Goal: Task Accomplishment & Management: Manage account settings

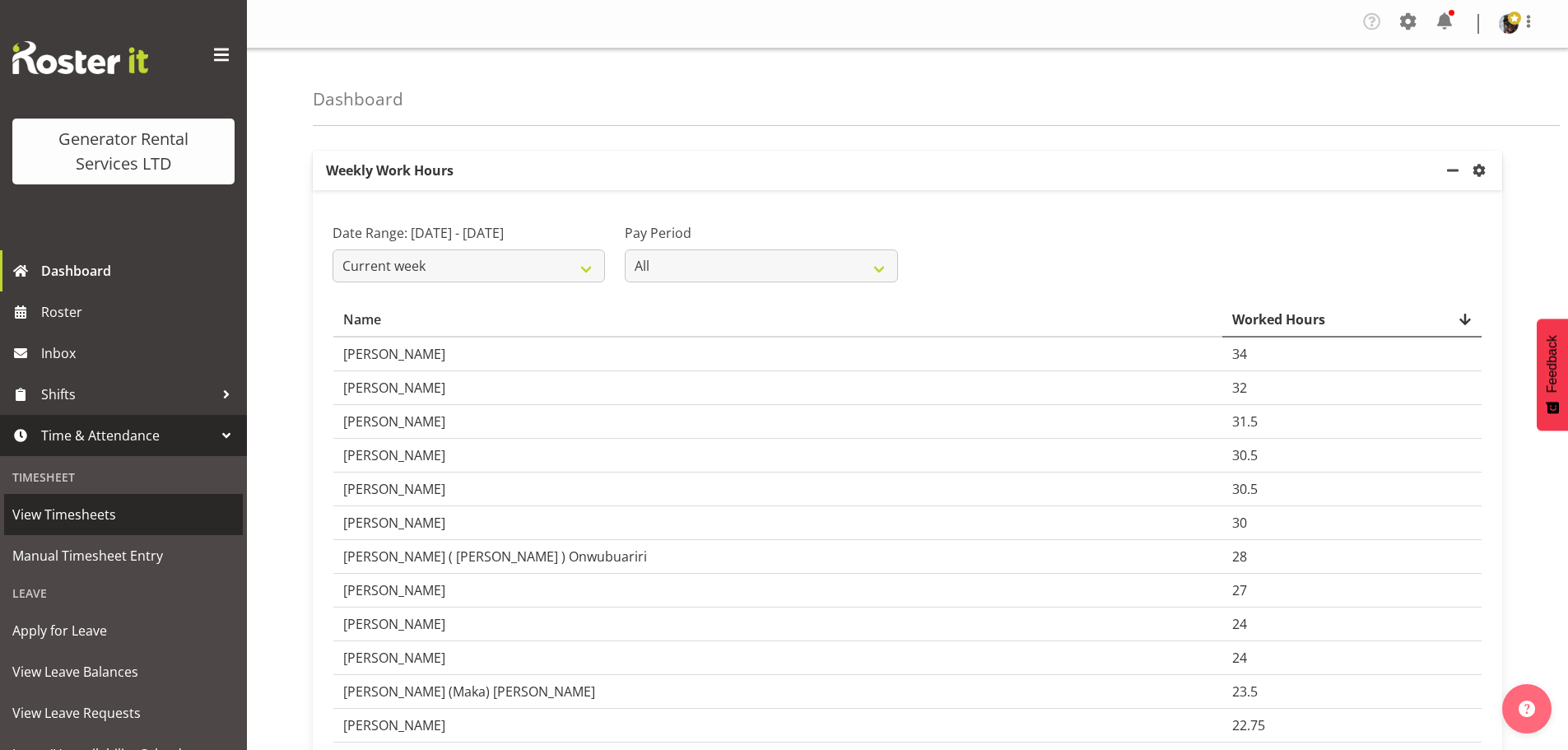
click at [130, 524] on span "View Timesheets" at bounding box center [123, 514] width 223 height 24
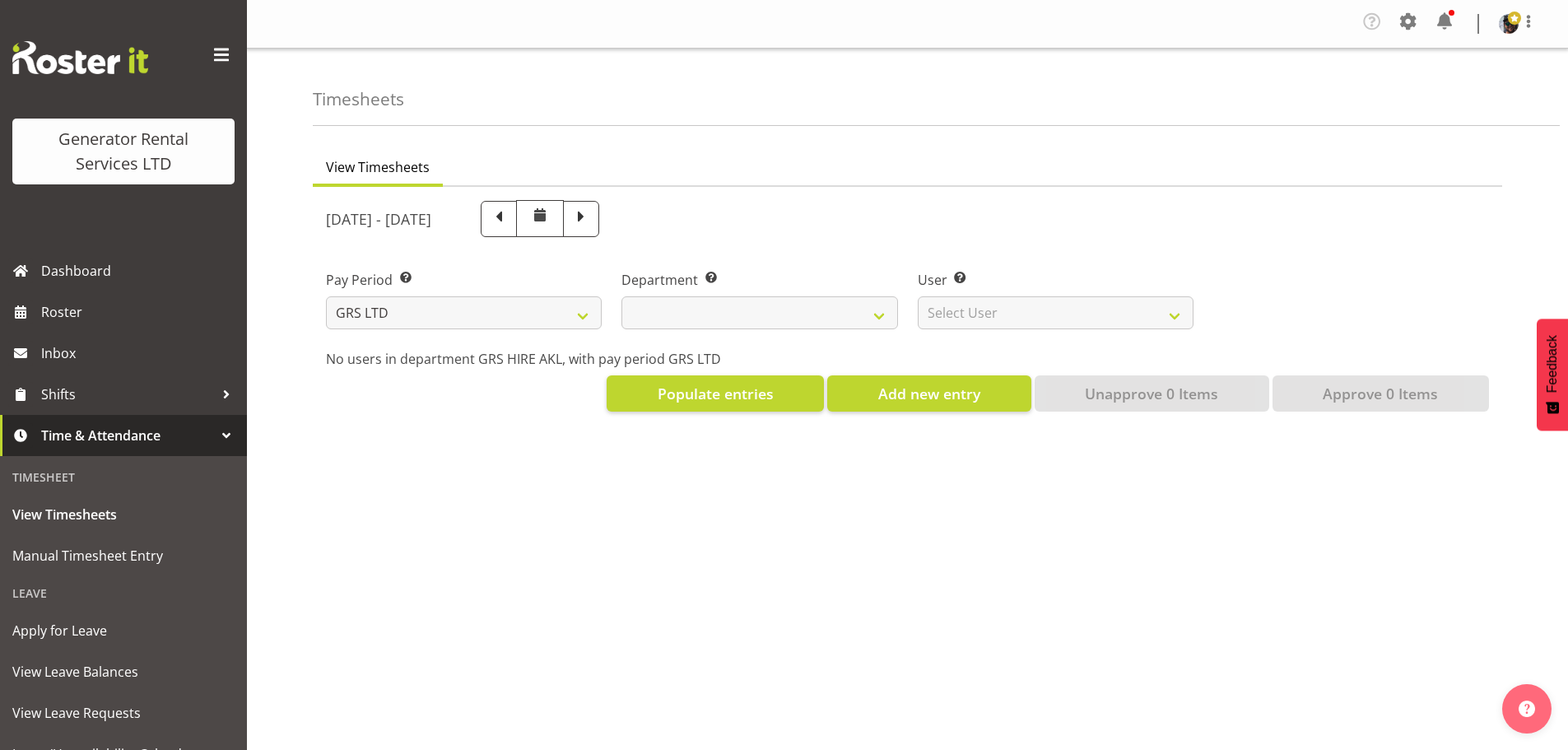
select select
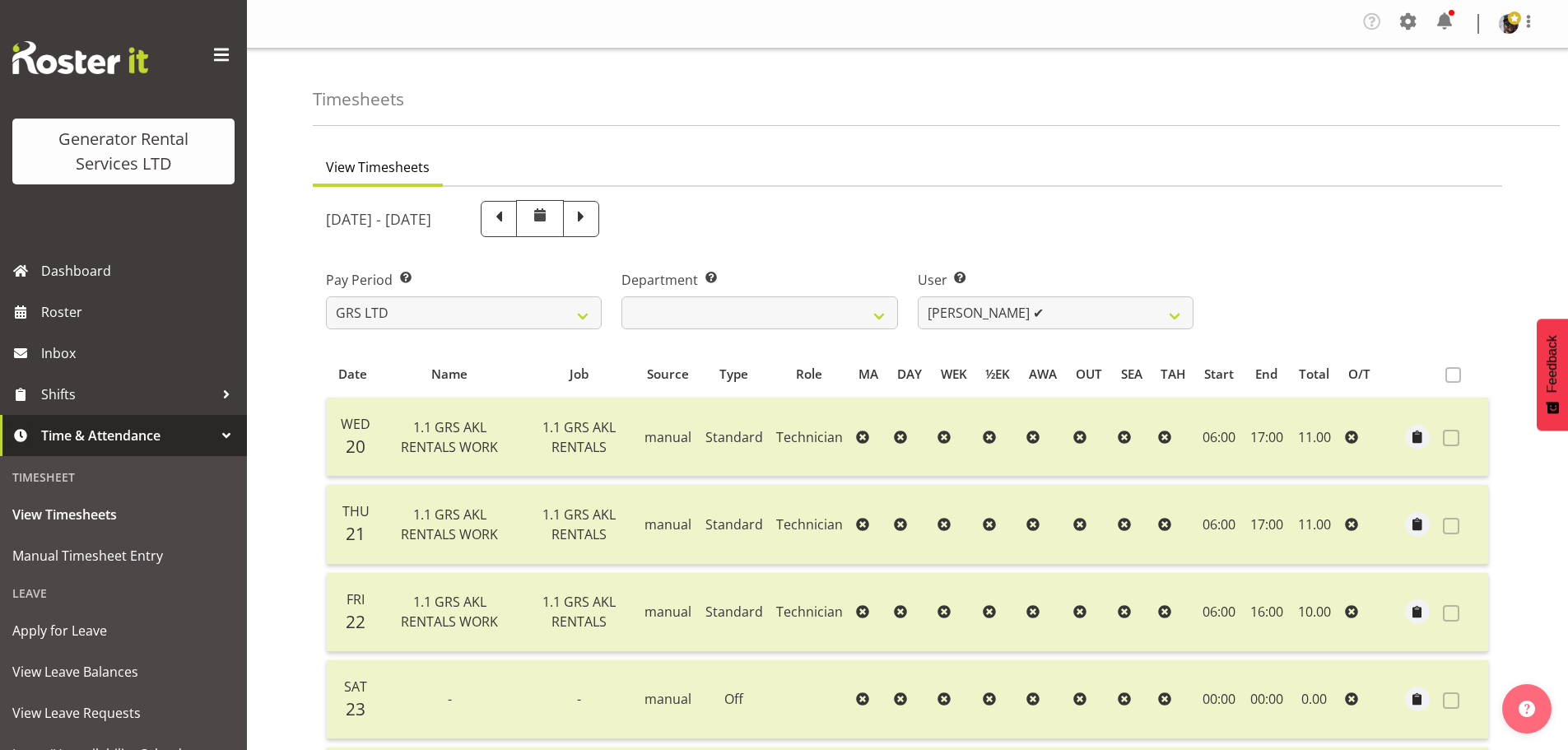
click at [1441, 216] on div "[DATE] - [DATE]" at bounding box center [907, 218] width 1183 height 57
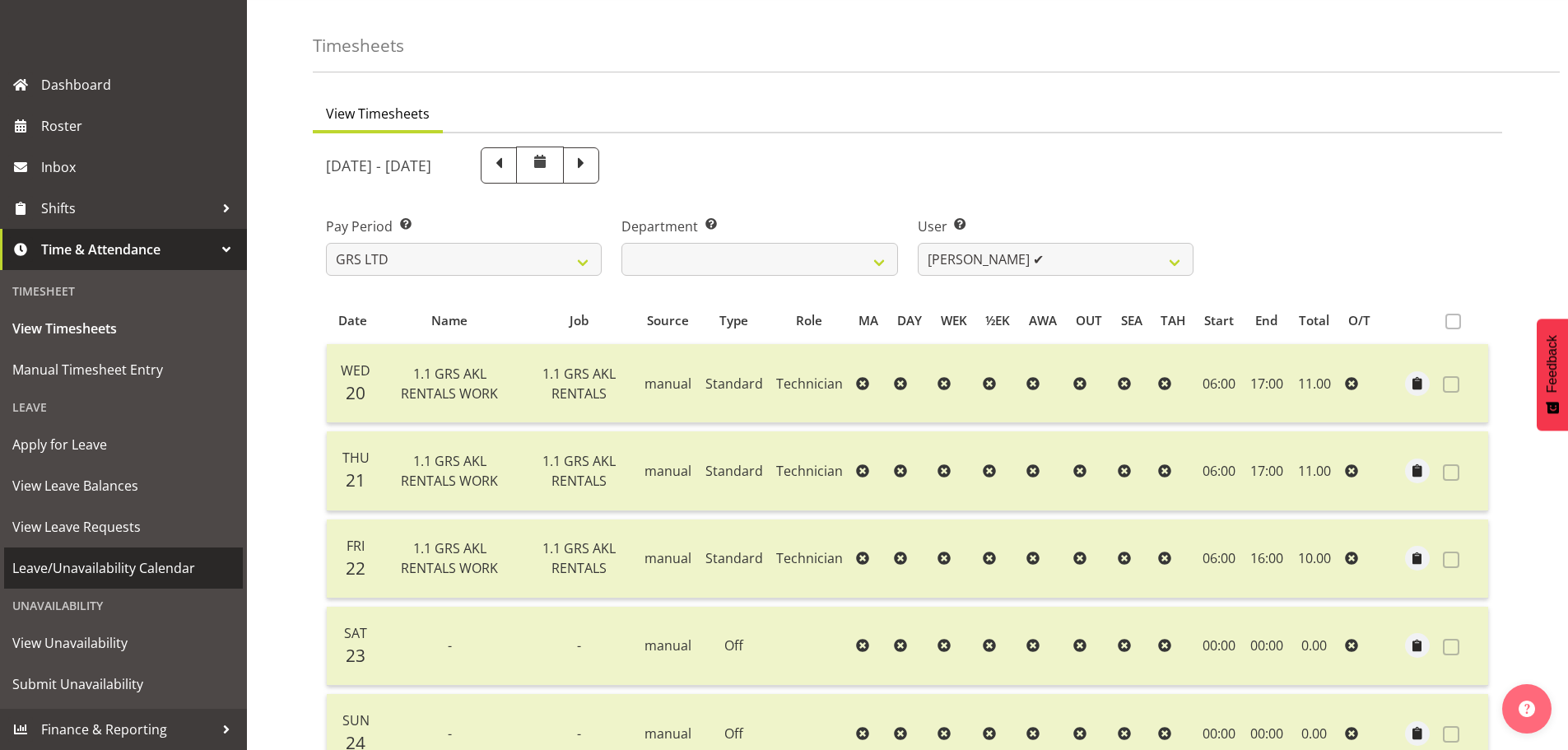
scroll to position [82, 0]
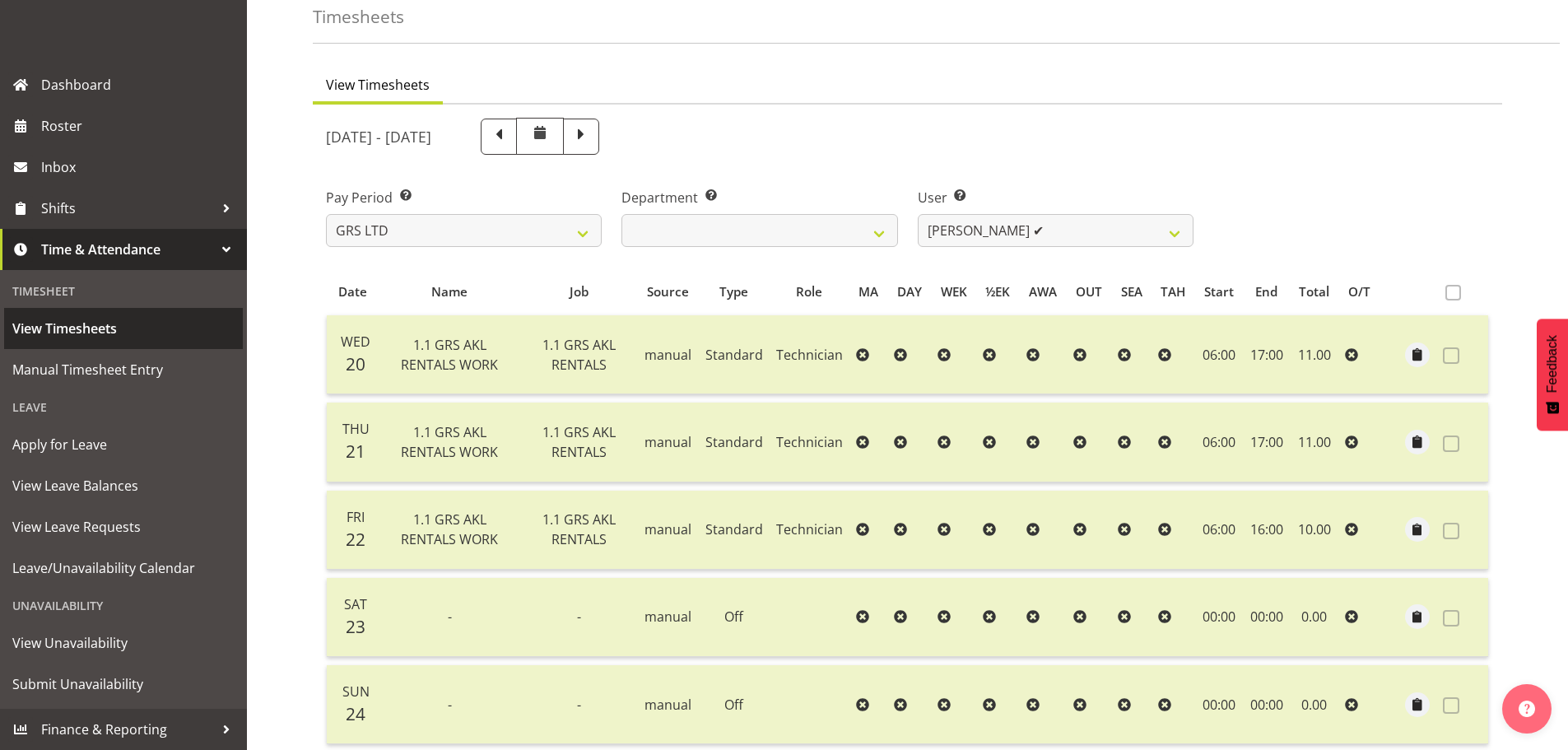
click at [111, 321] on span "View Timesheets" at bounding box center [123, 328] width 223 height 24
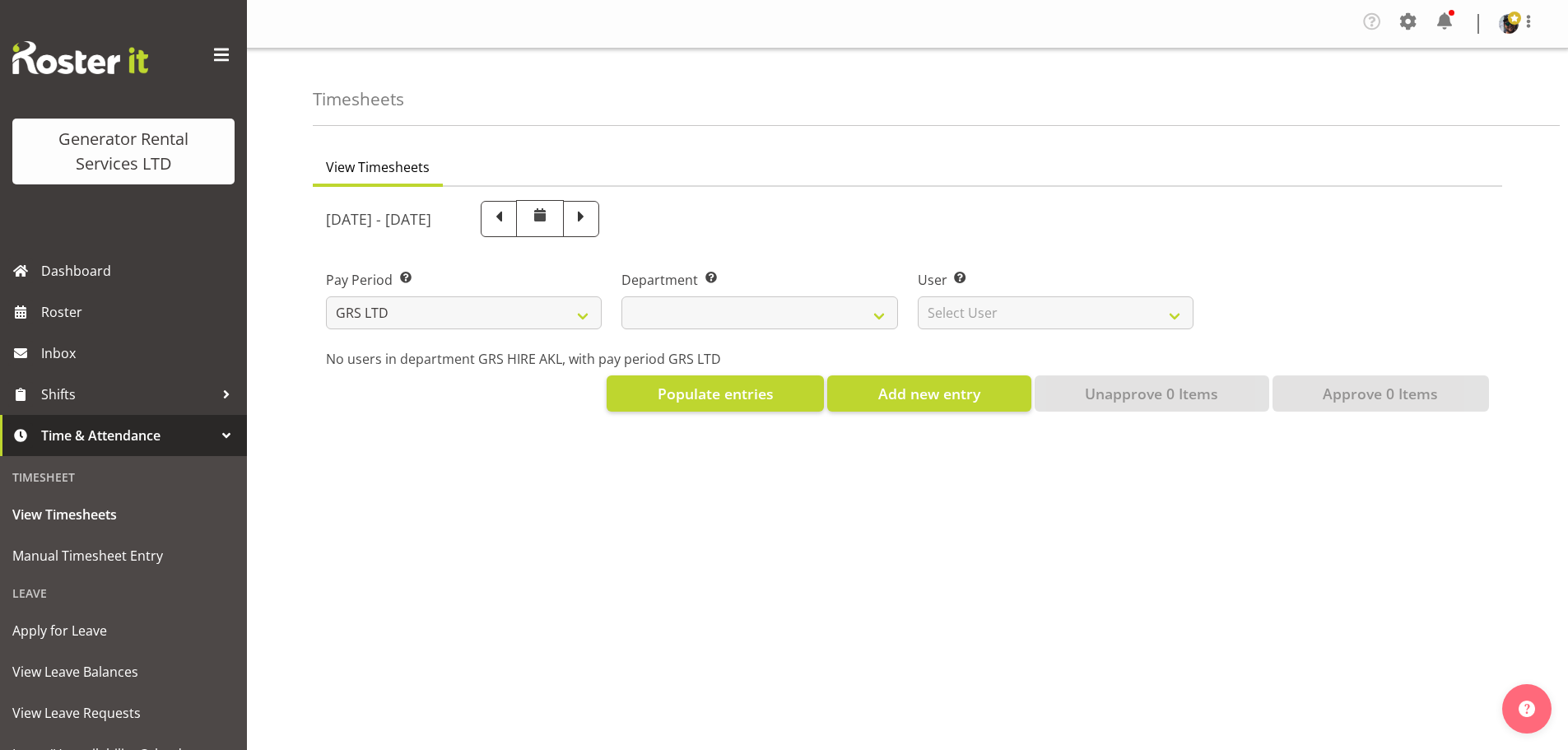
select select
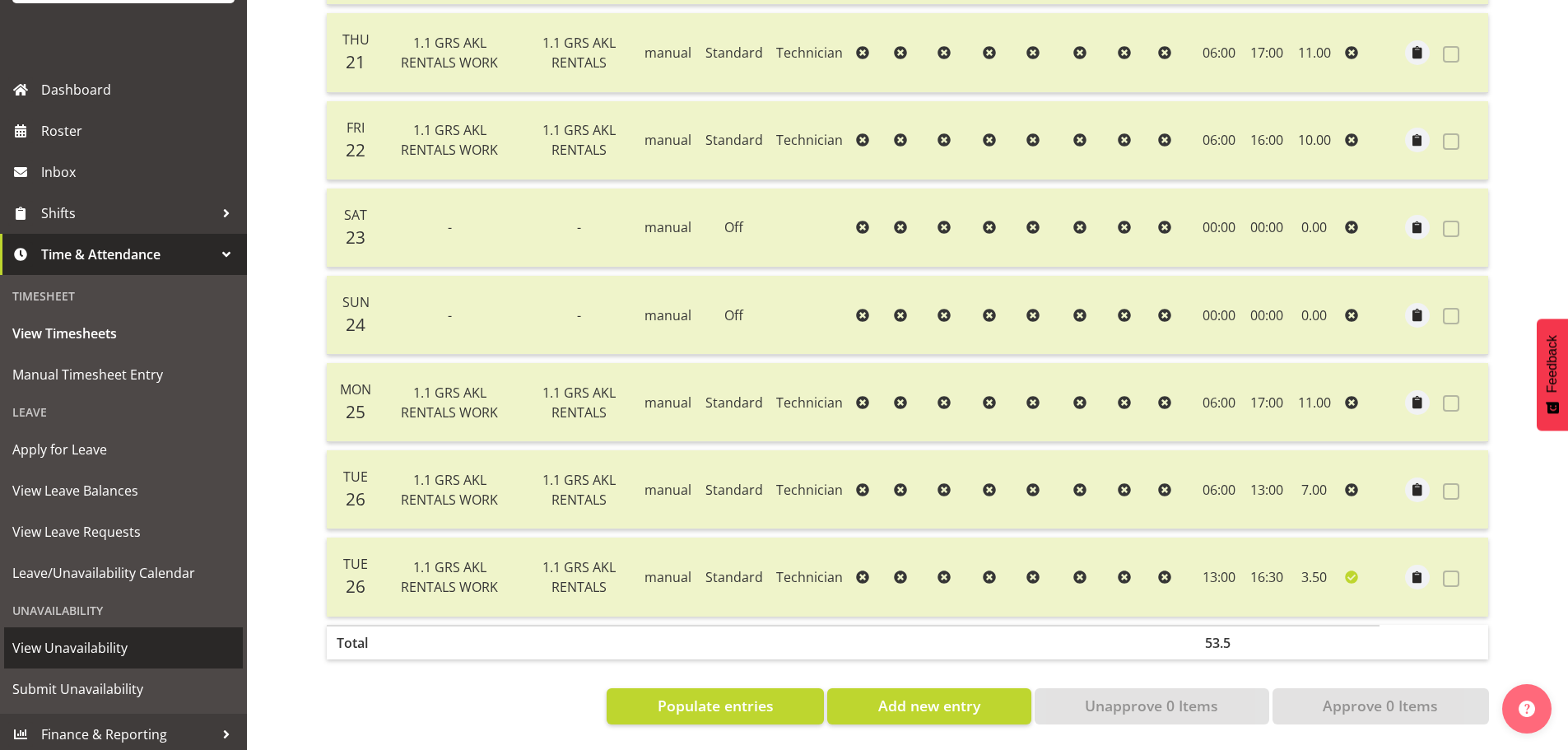
scroll to position [186, 0]
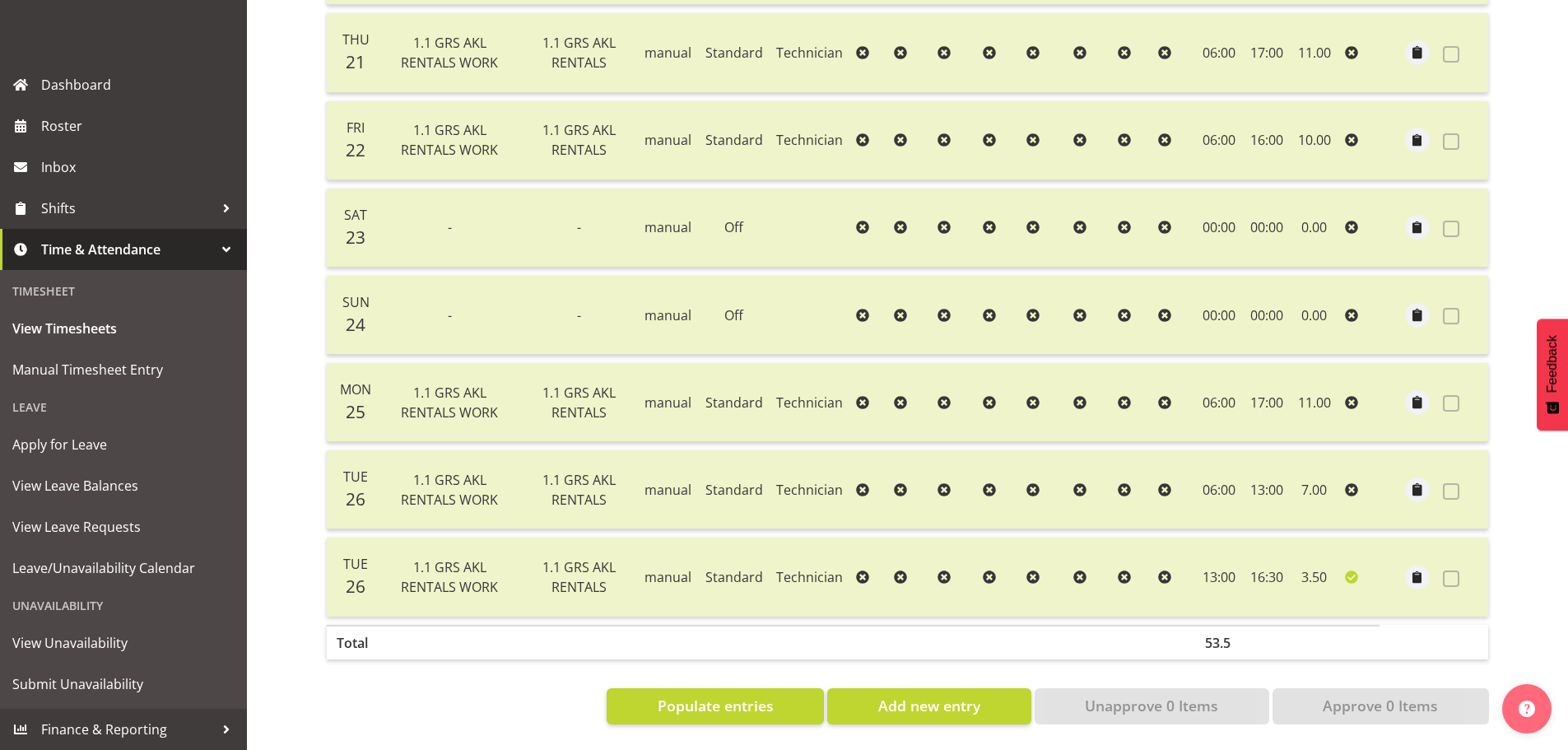
click at [218, 249] on div at bounding box center [226, 250] width 24 height 24
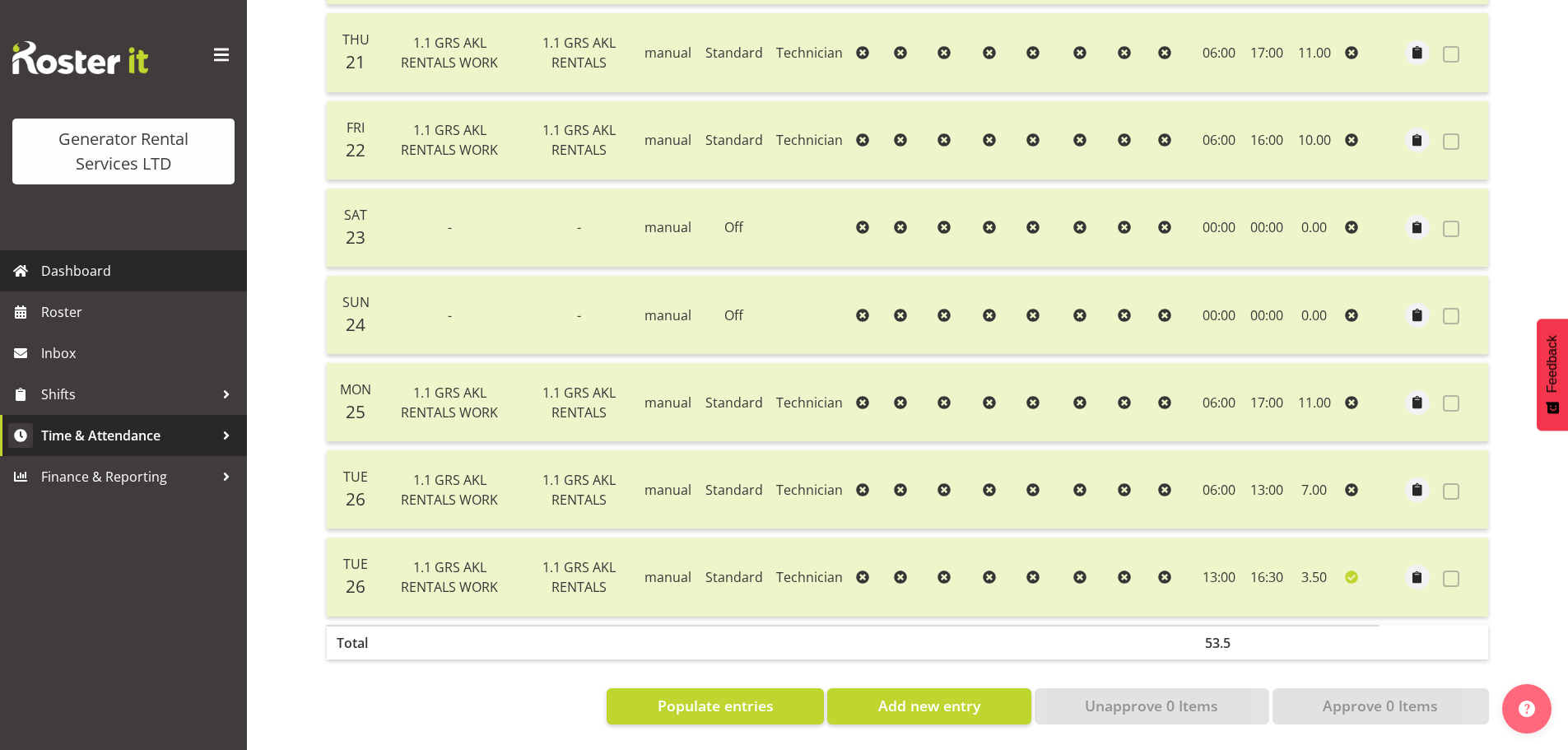
scroll to position [0, 0]
click at [190, 440] on span "Time & Attendance" at bounding box center [127, 436] width 173 height 24
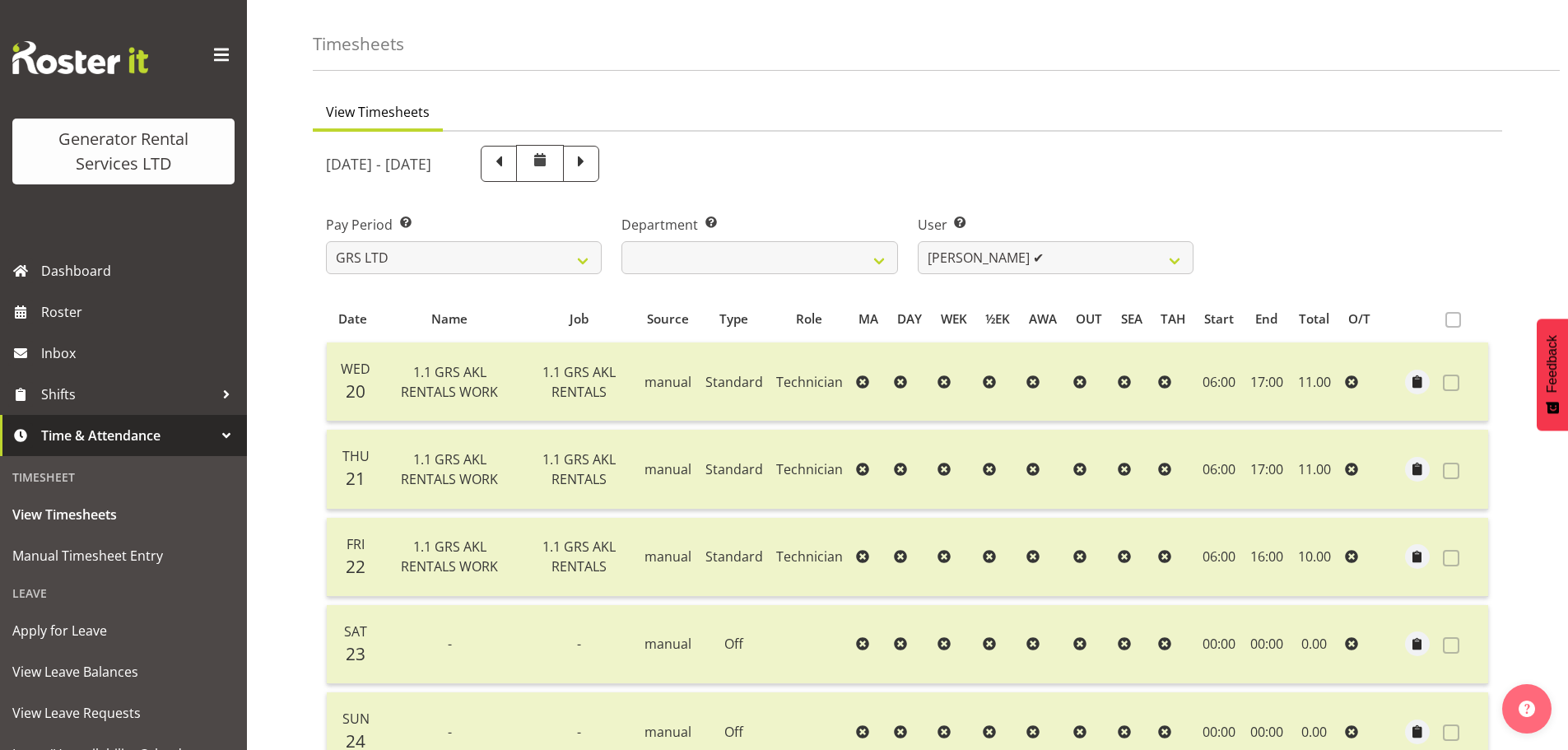
scroll to position [82, 0]
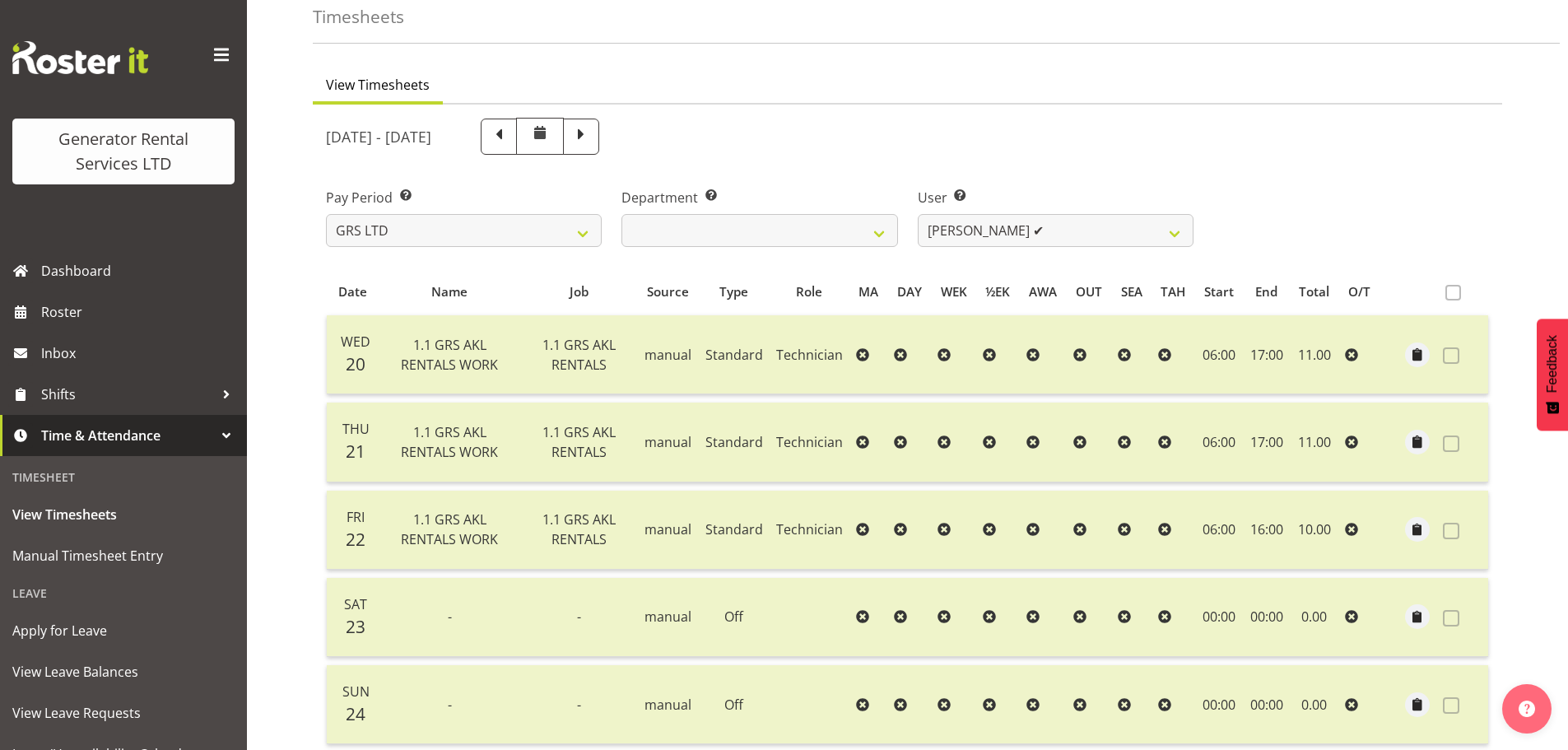
click at [550, 138] on span at bounding box center [540, 132] width 20 height 20
drag, startPoint x: 644, startPoint y: 137, endPoint x: 994, endPoint y: 129, distance: 350.1
click at [932, 124] on div "August 20th - August 26th 2025" at bounding box center [760, 136] width 868 height 37
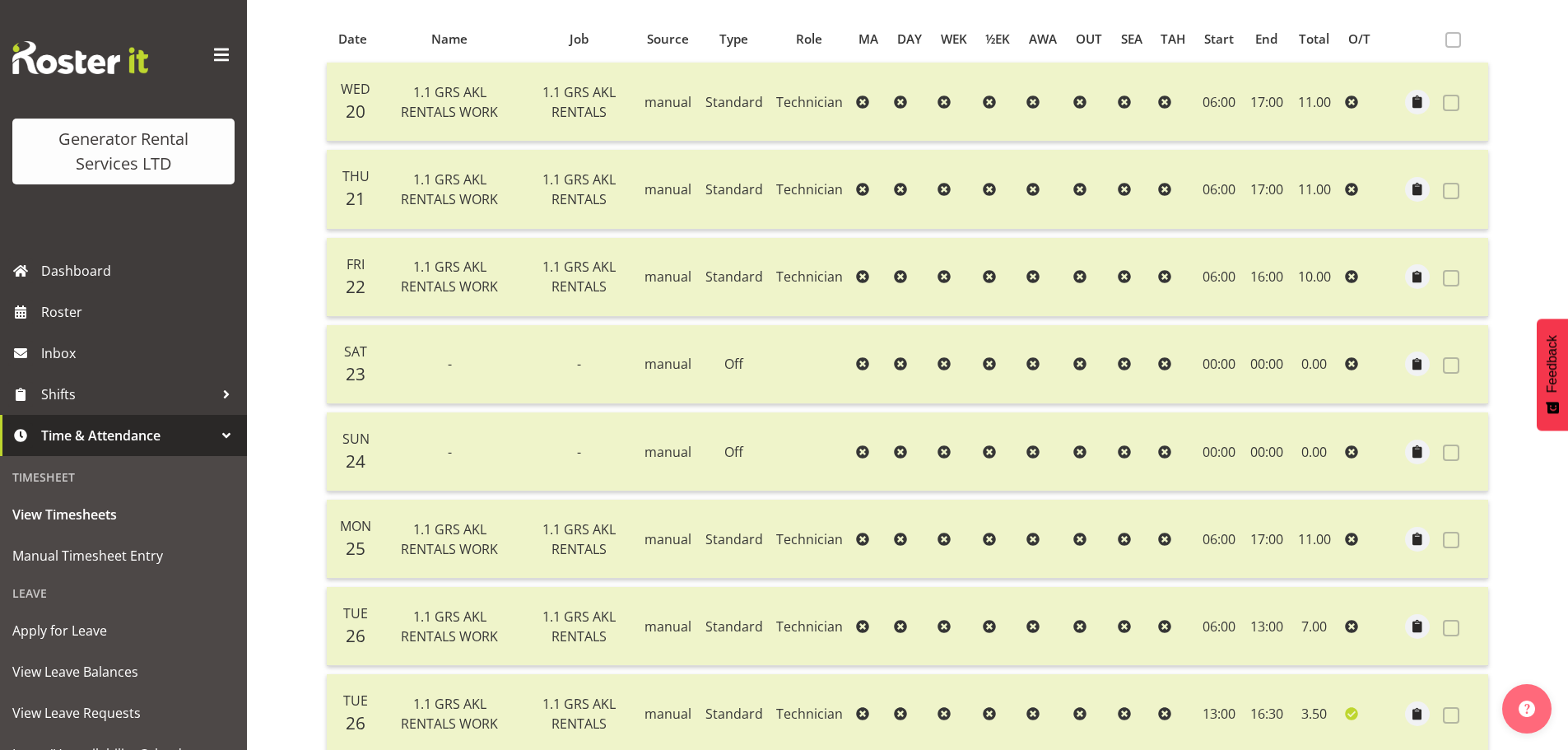
scroll to position [72, 0]
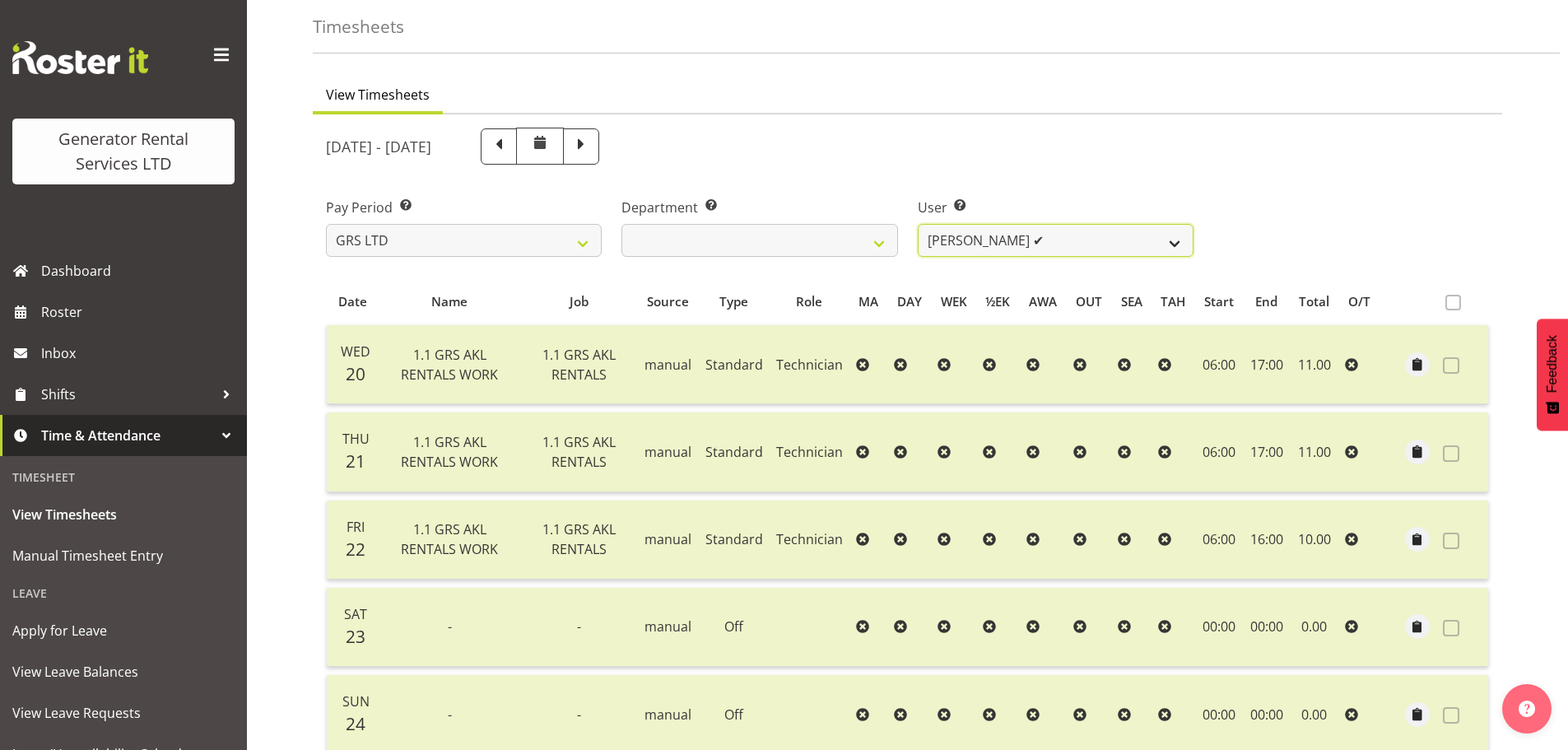
click at [968, 235] on select "Zak Tapling ✔" at bounding box center [1056, 240] width 276 height 33
click at [1050, 145] on div "August 20th - August 26th 2025" at bounding box center [760, 146] width 868 height 37
click at [884, 233] on select "GRS HIRE AKL" at bounding box center [760, 240] width 276 height 33
click at [894, 166] on div "August 20th - August 26th 2025" at bounding box center [760, 146] width 887 height 57
click at [589, 235] on select "GRS LTD GRS VEHICLES" at bounding box center [464, 240] width 276 height 33
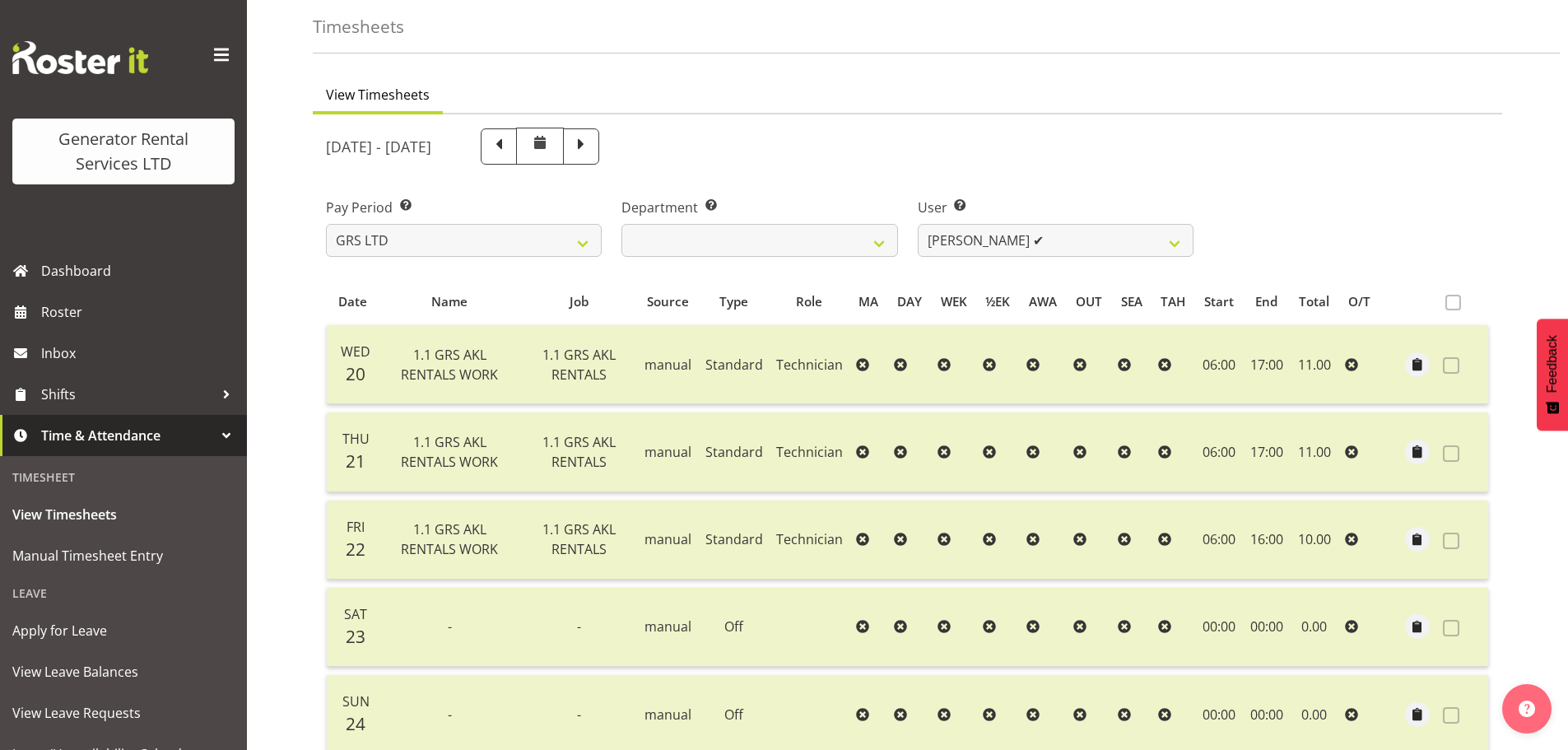
click at [877, 154] on div "August 20th - August 26th 2025" at bounding box center [760, 146] width 868 height 37
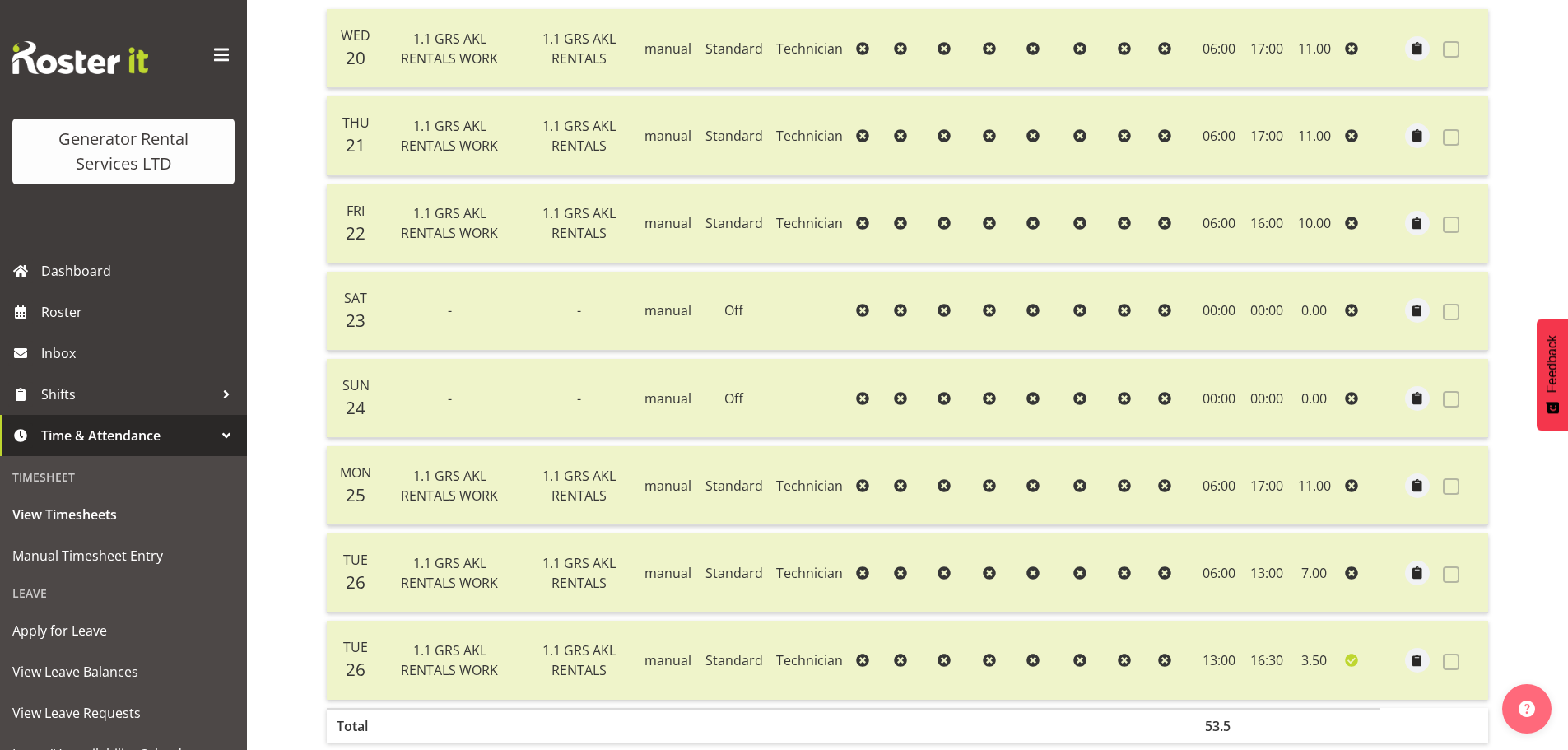
scroll to position [484, 0]
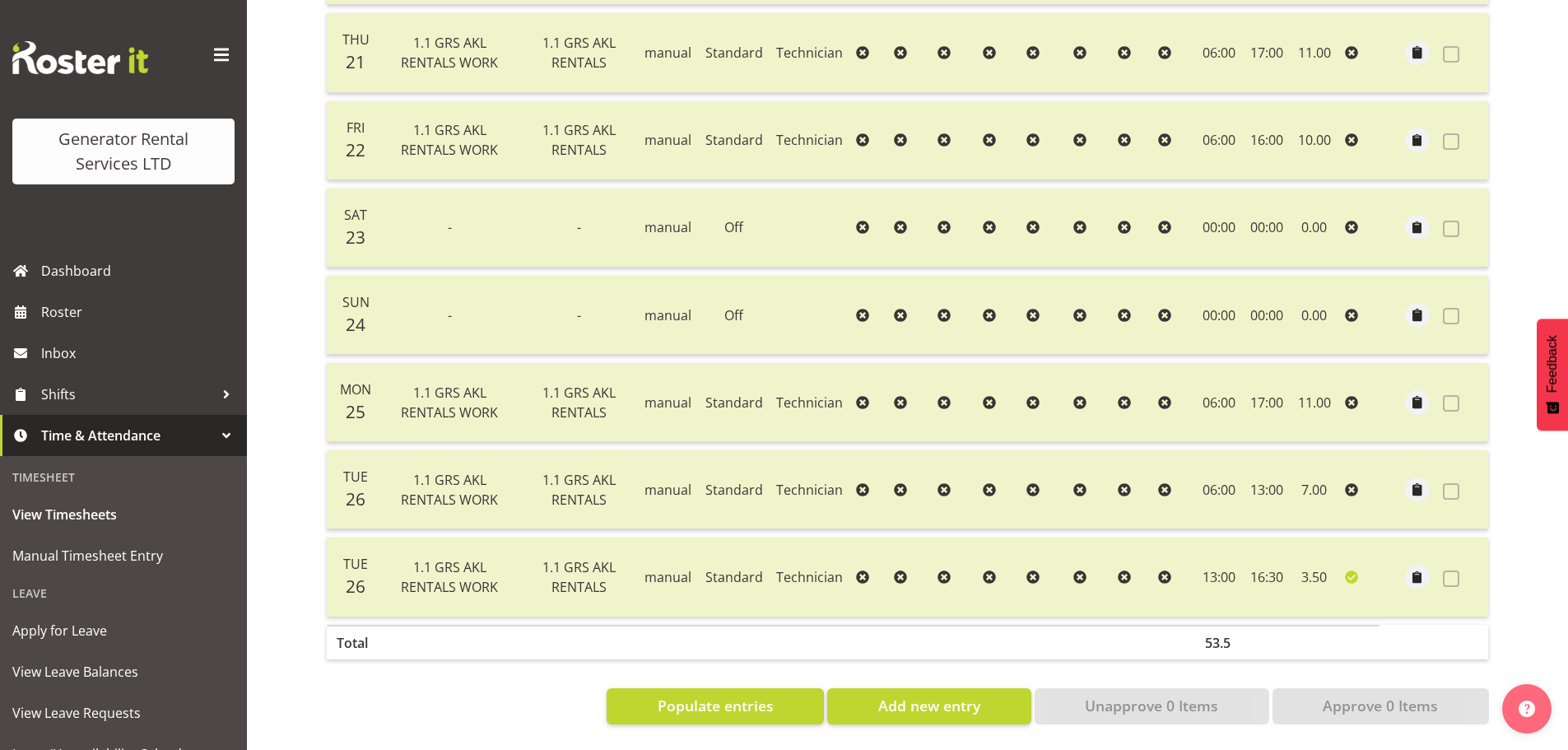
drag, startPoint x: 521, startPoint y: 698, endPoint x: 1500, endPoint y: 161, distance: 1116.6
click at [1500, 161] on section "August 20th - August 26th 2025 Pay Period Select which pay period you would lik…" at bounding box center [907, 226] width 1190 height 1022
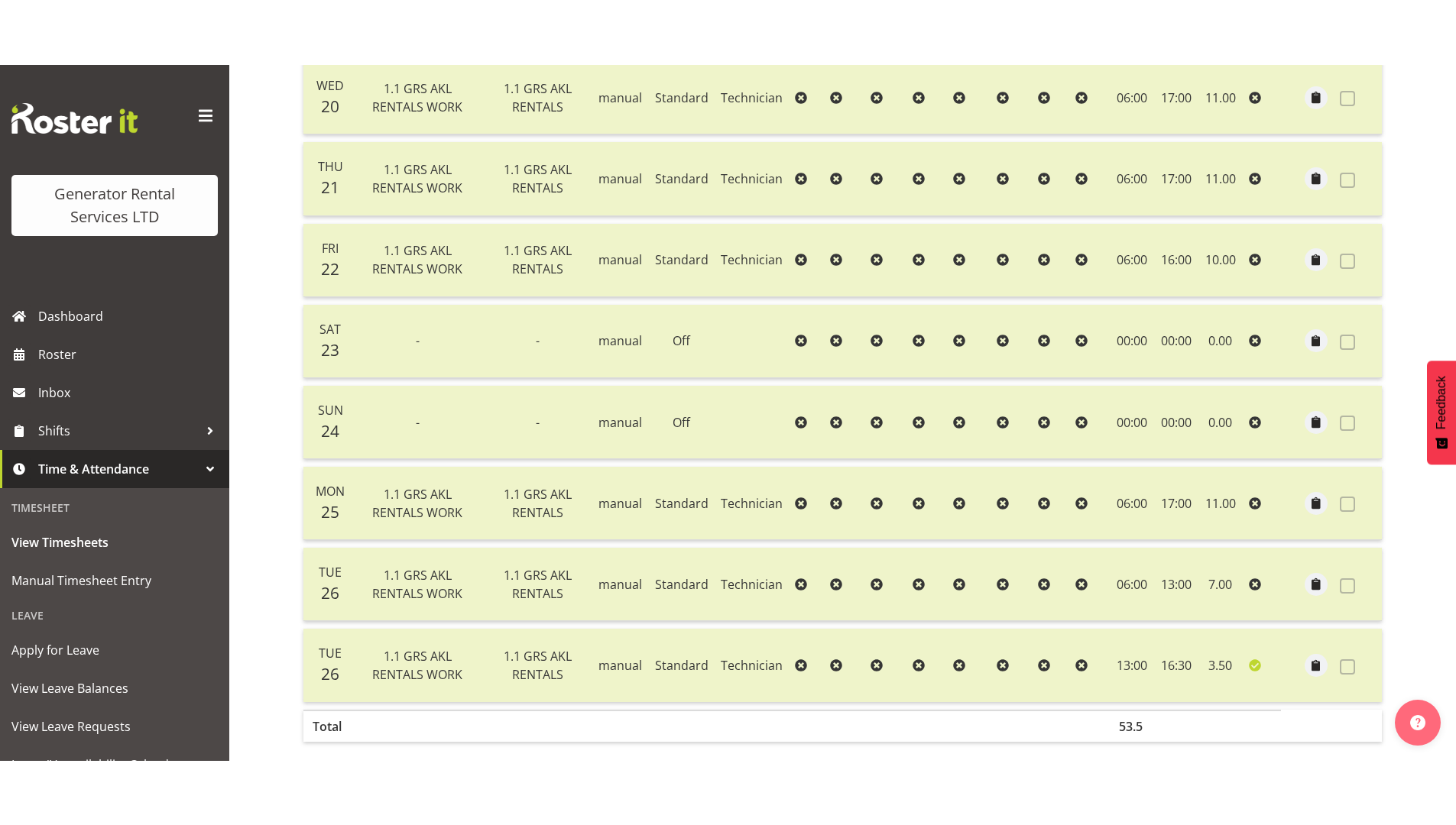
scroll to position [320, 0]
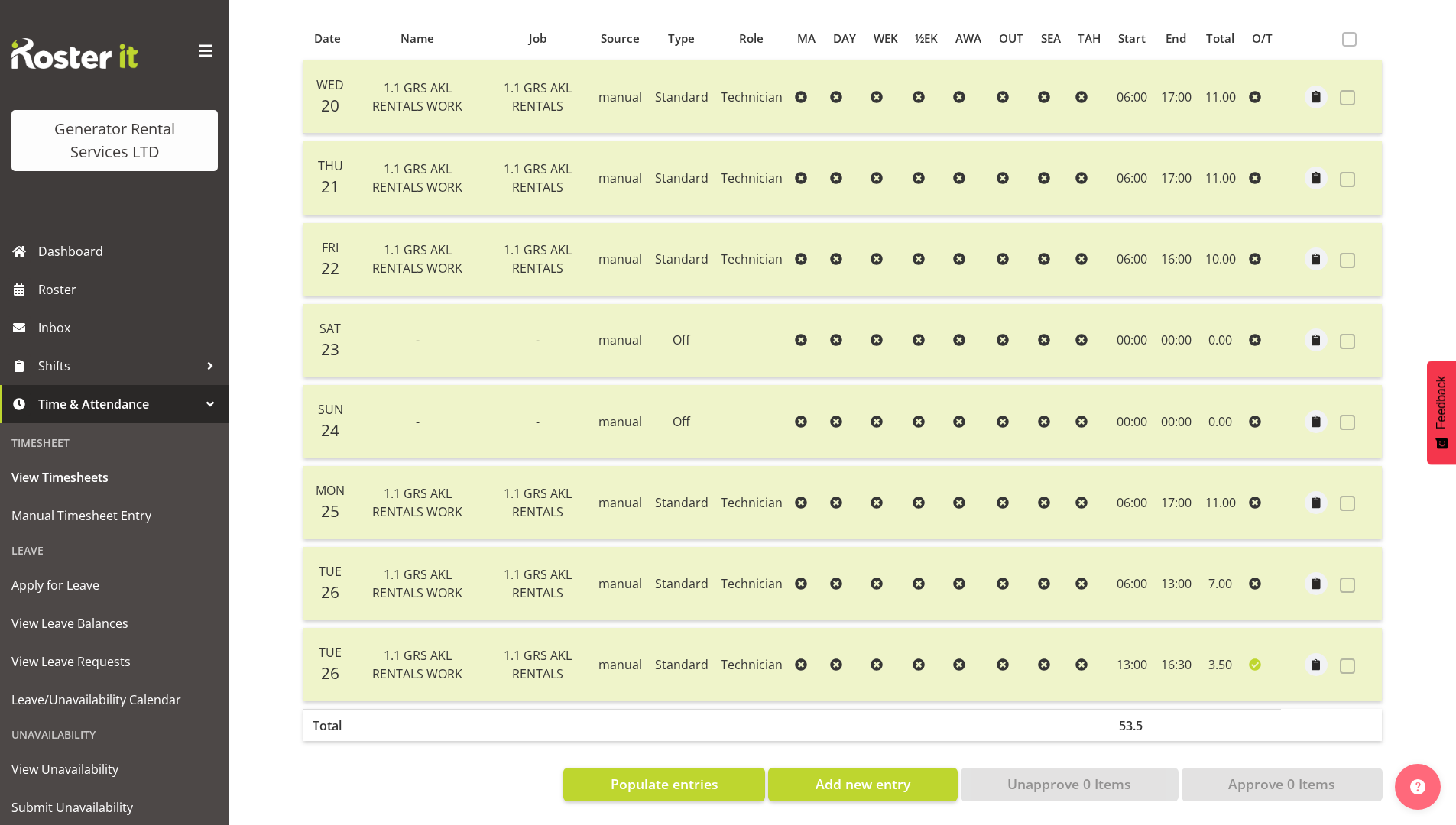
drag, startPoint x: 264, startPoint y: 15, endPoint x: 280, endPoint y: 21, distance: 17.1
click at [280, 21] on div "Timesheets View Timesheets August 20th - August 26th 2025 Pay Period Select whi…" at bounding box center [842, 281] width 1227 height 1089
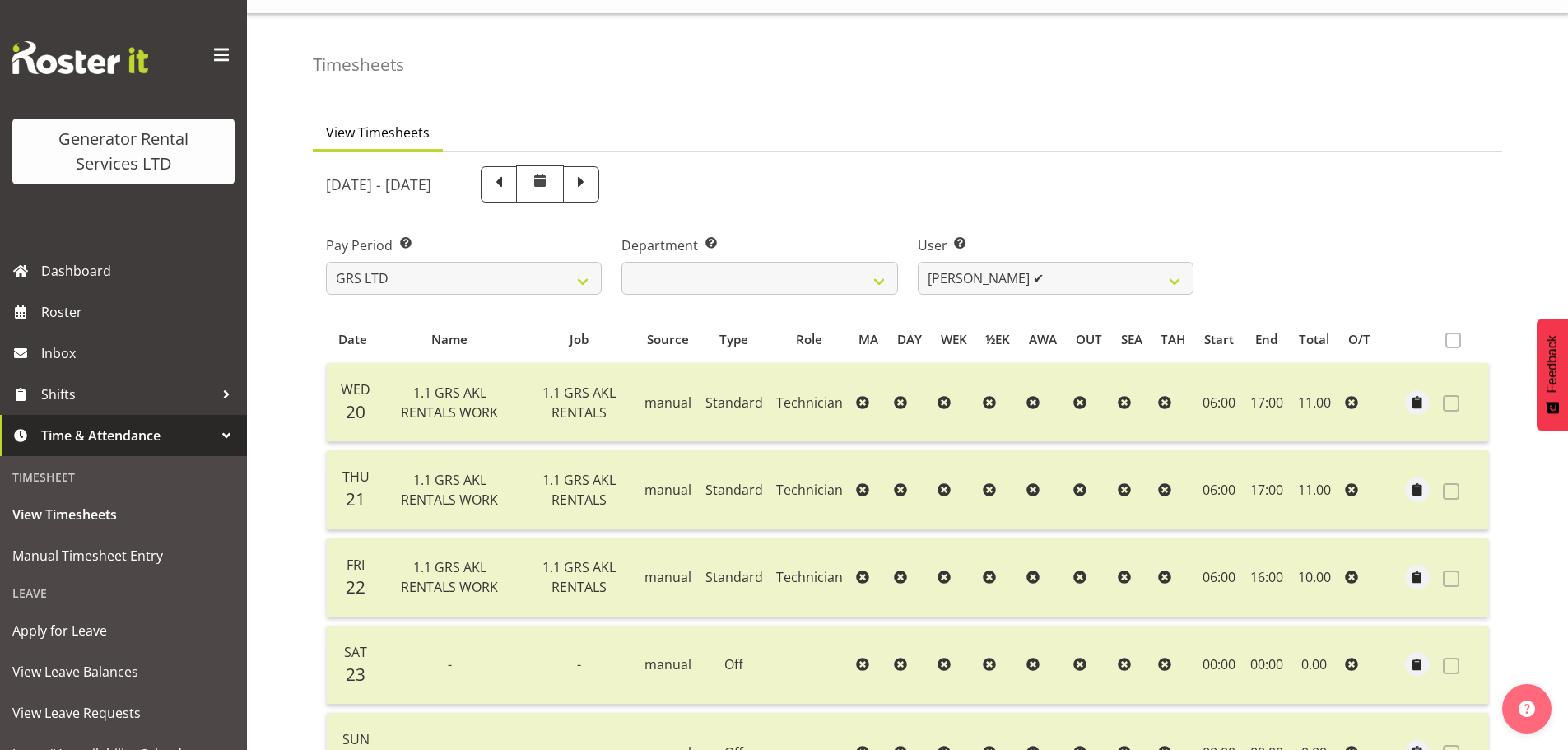
scroll to position [0, 0]
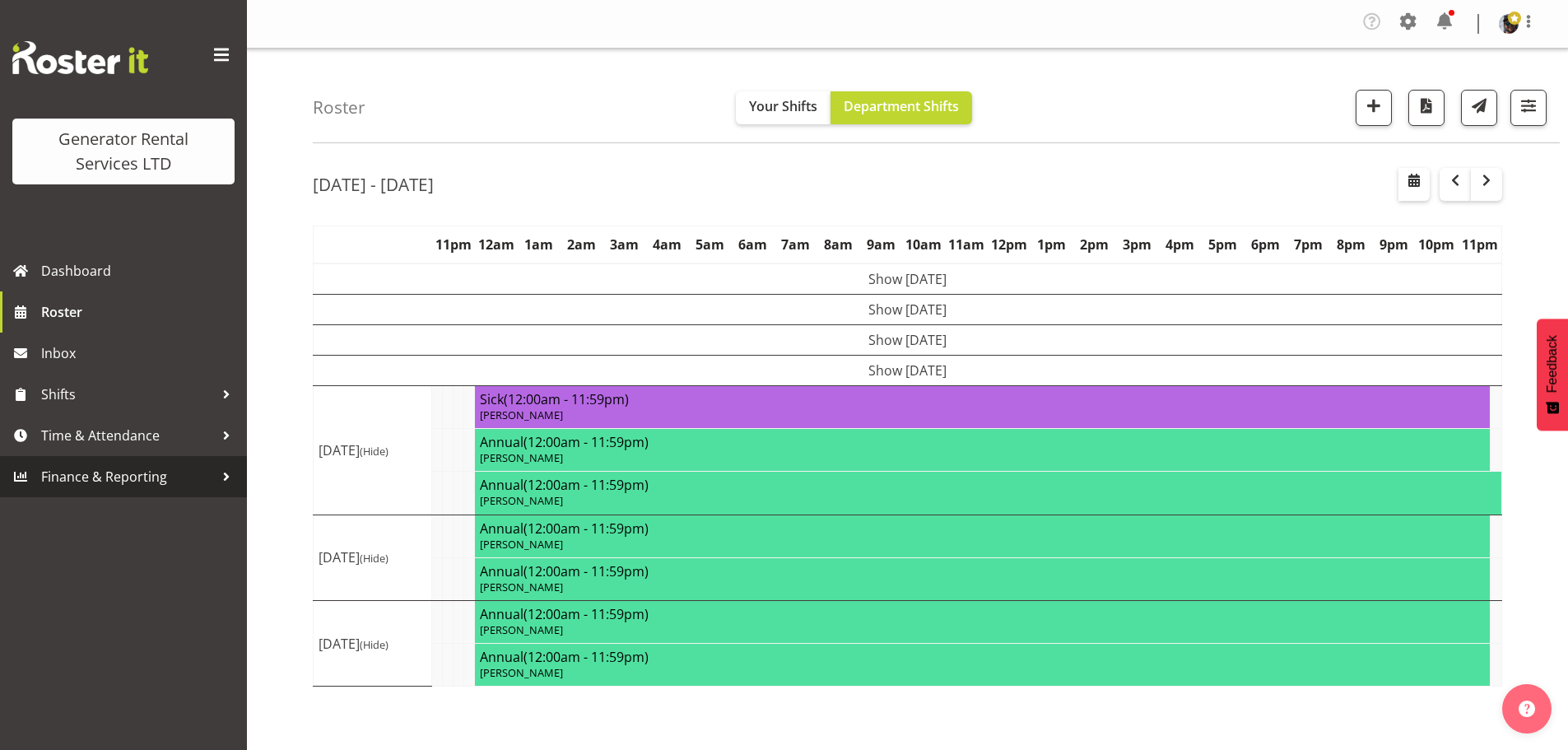
click at [137, 481] on span "Finance & Reporting" at bounding box center [127, 477] width 173 height 24
click at [230, 480] on div at bounding box center [226, 477] width 24 height 24
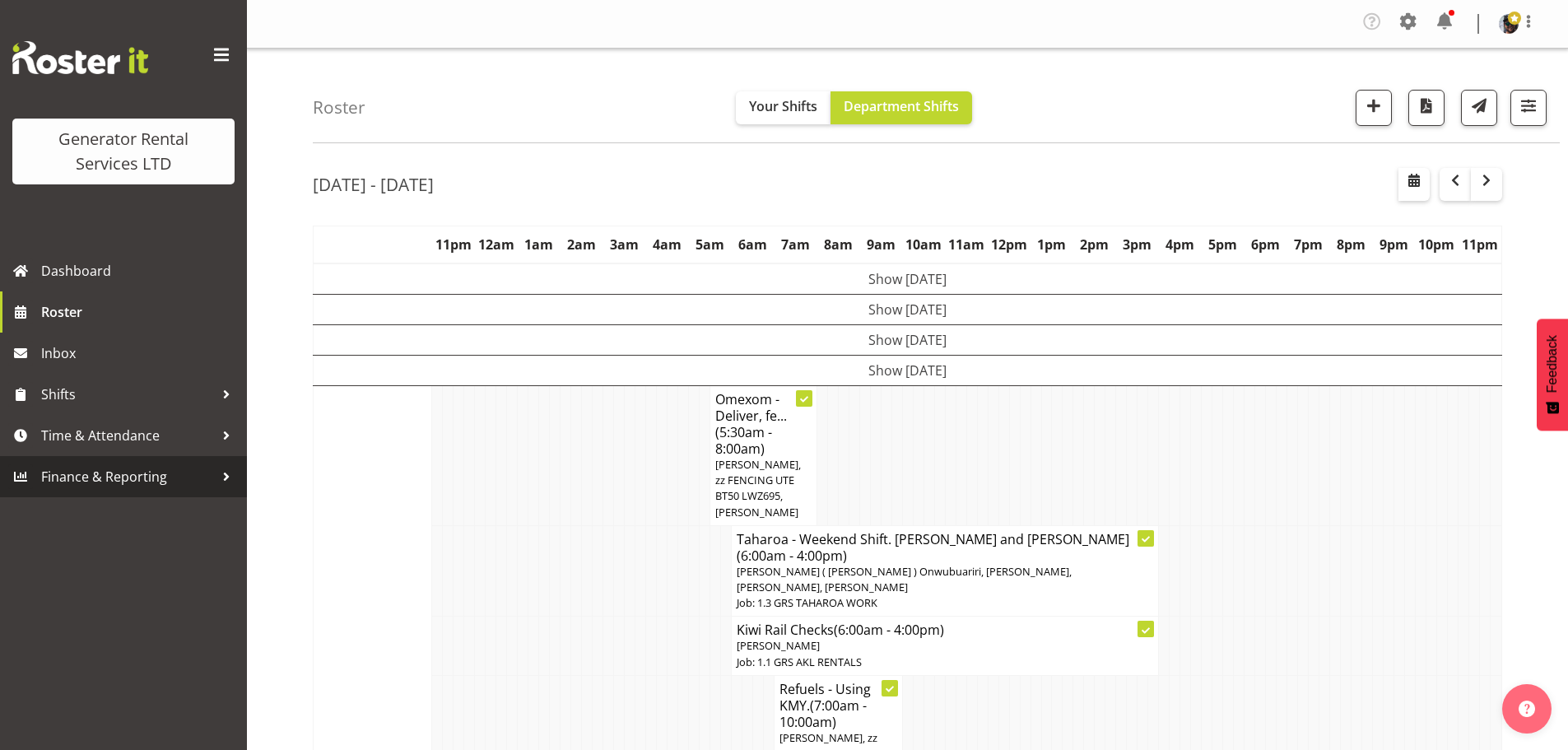
click at [230, 476] on div at bounding box center [226, 477] width 24 height 24
click at [227, 441] on div at bounding box center [226, 436] width 24 height 24
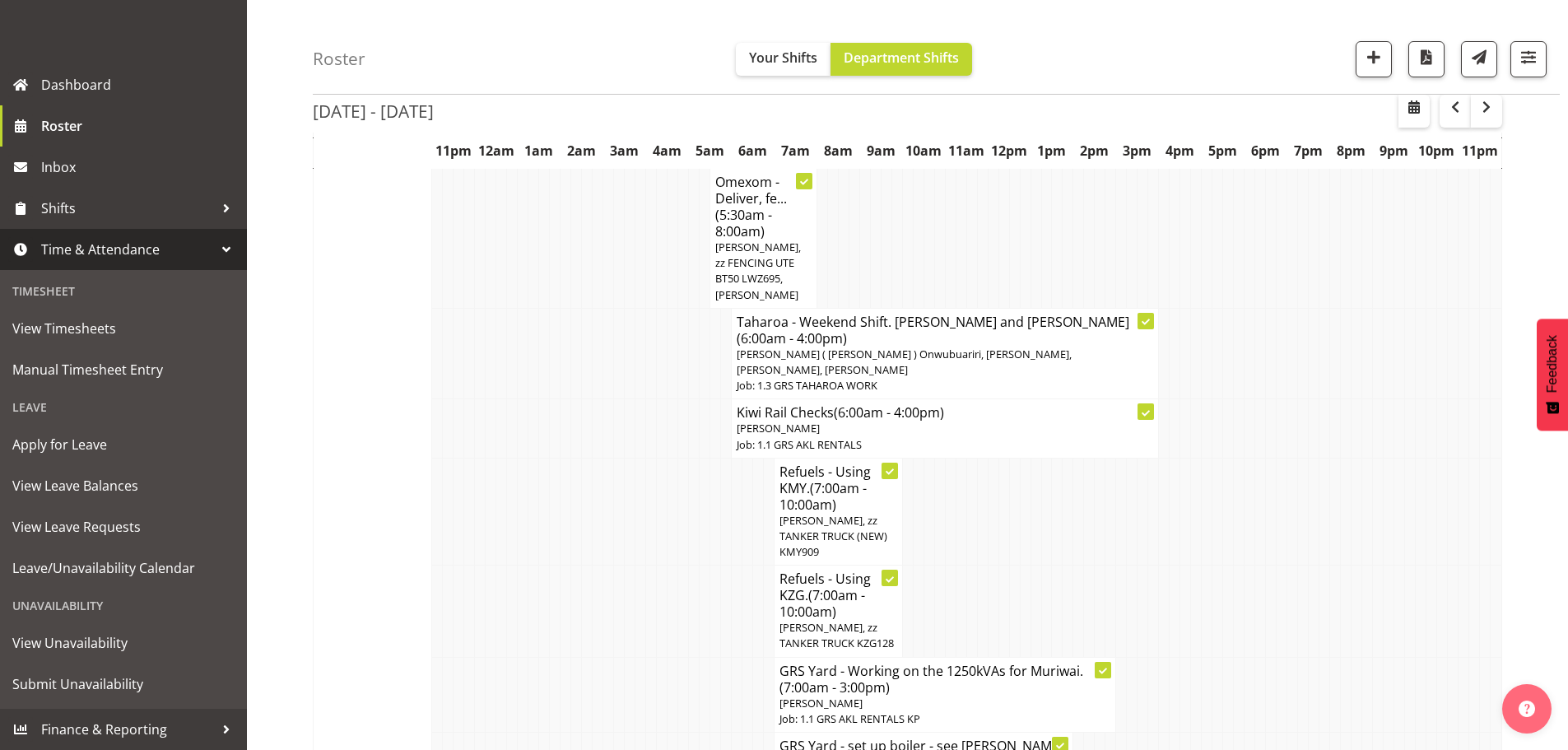
scroll to position [247, 0]
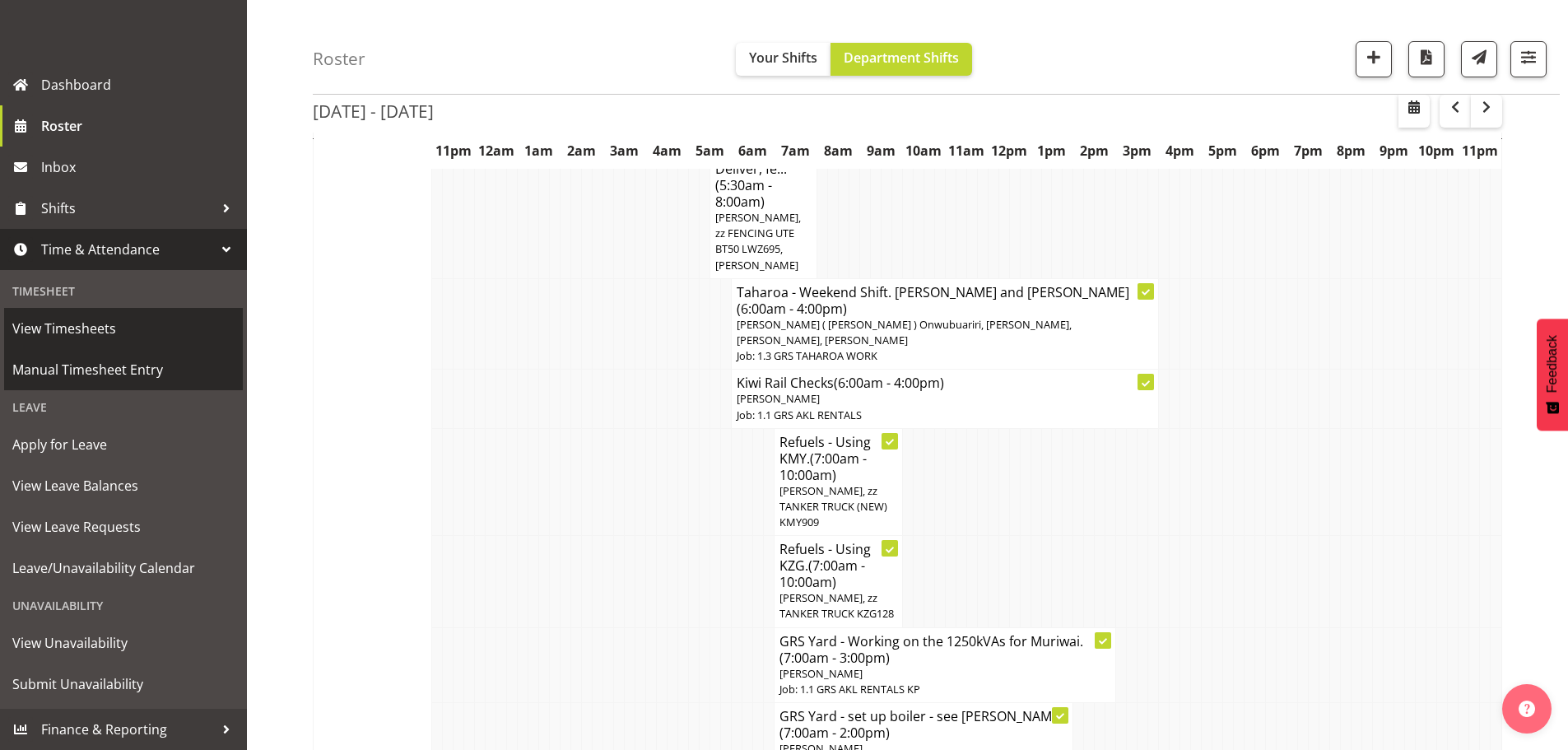
click at [140, 335] on span "View Timesheets" at bounding box center [123, 328] width 223 height 24
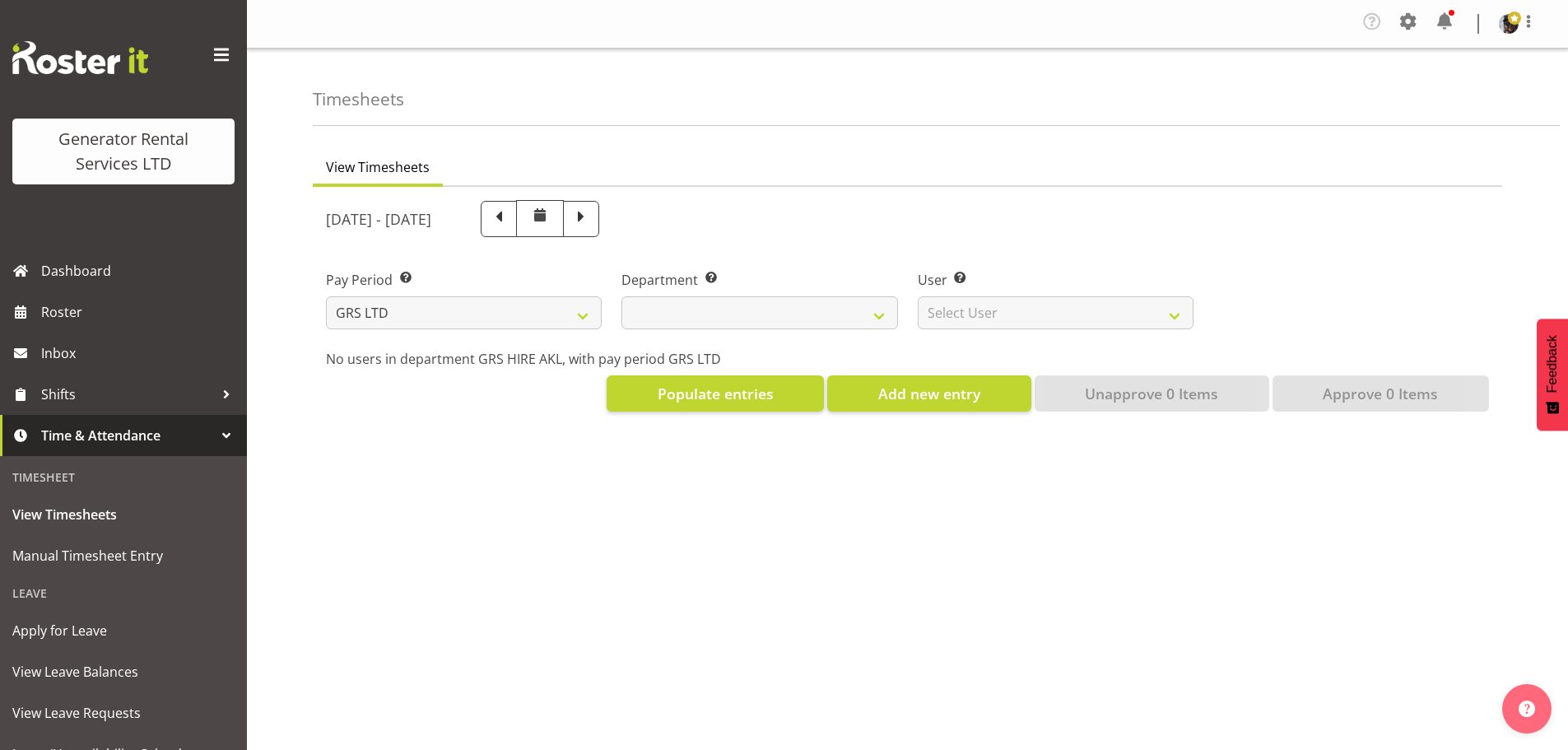
select select
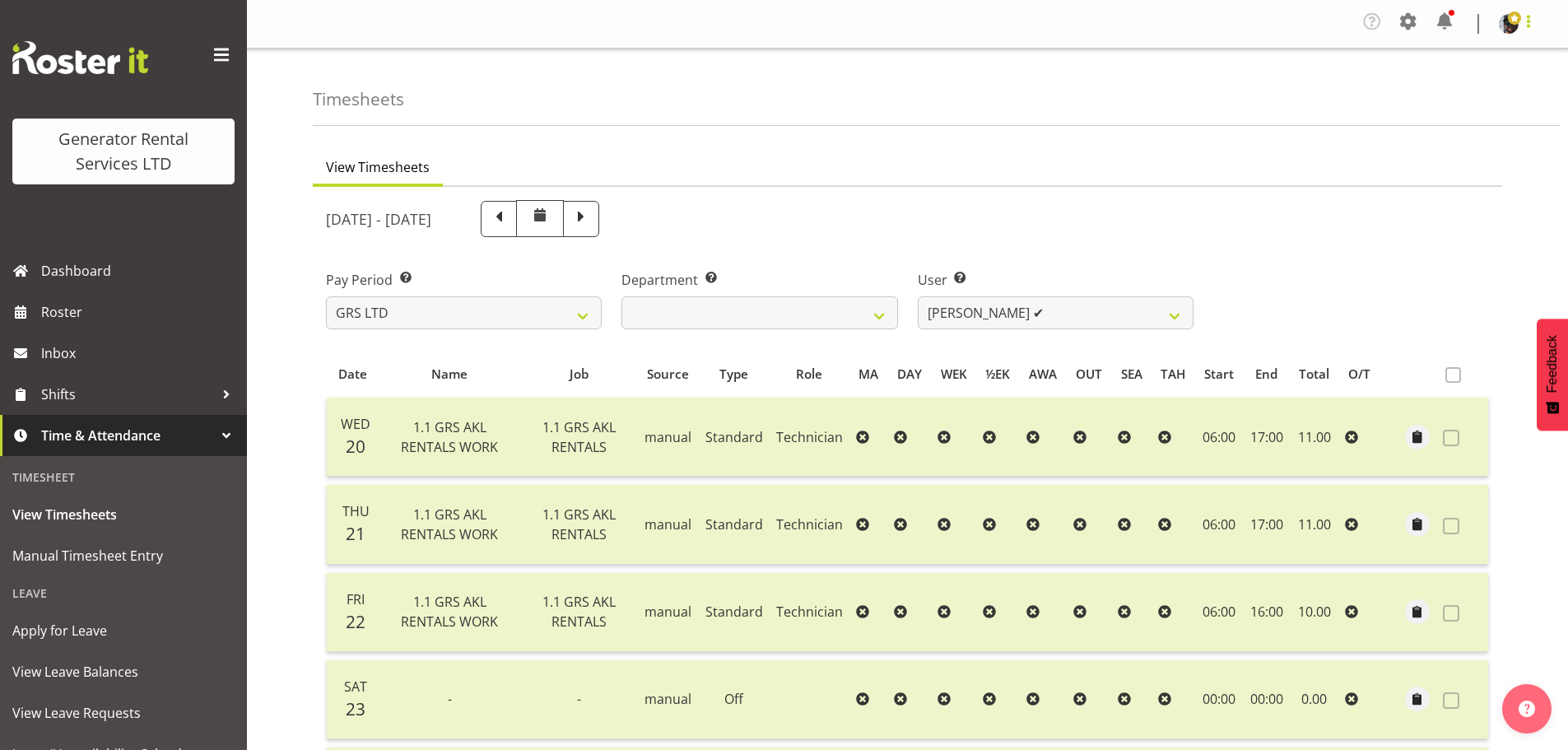
click at [1530, 17] on span at bounding box center [1529, 21] width 20 height 20
click at [1411, 22] on span at bounding box center [1408, 21] width 26 height 26
click at [1473, 74] on div "Timesheets" at bounding box center [936, 87] width 1248 height 78
click at [140, 297] on link "Roster" at bounding box center [123, 312] width 247 height 41
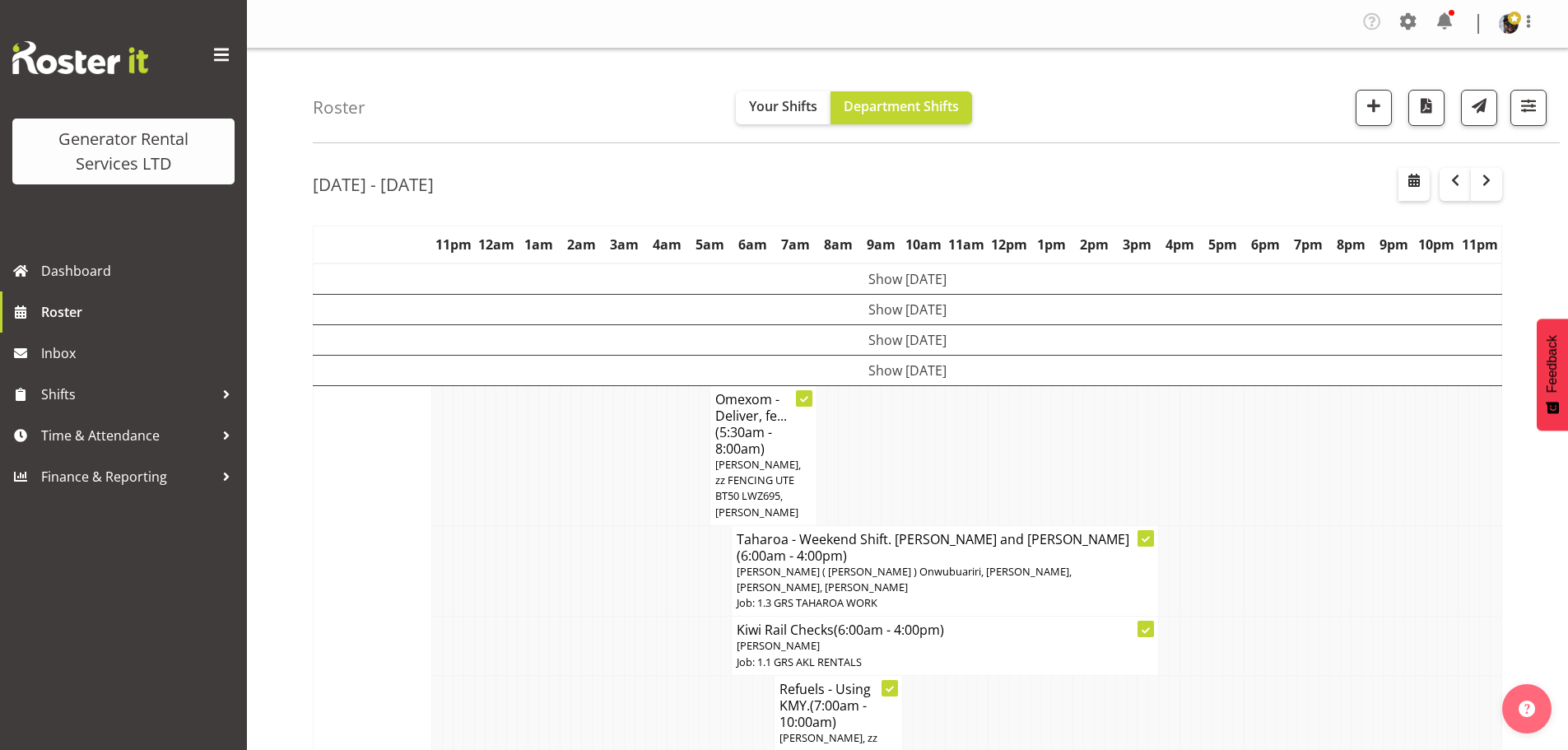
click at [514, 30] on nav "Tasks Jobs Employees Profile Log Out" at bounding box center [908, 24] width 1289 height 31
